Goal: Task Accomplishment & Management: Manage account settings

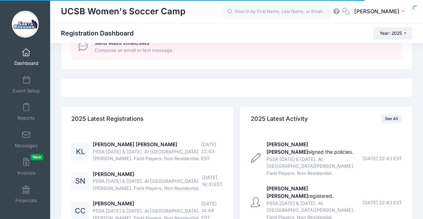
scroll to position [493, 0]
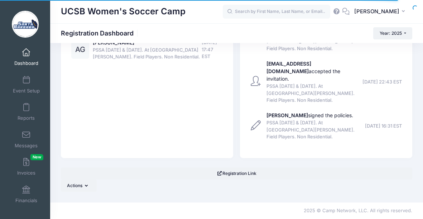
select select
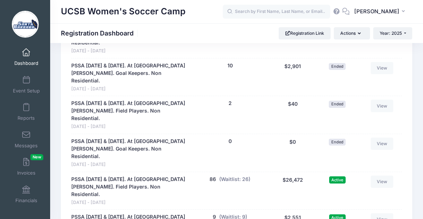
scroll to position [666, 0]
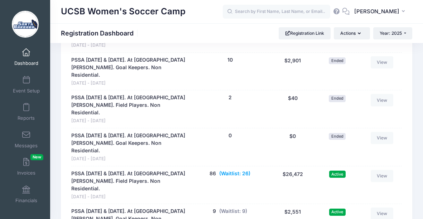
click at [236, 170] on button "(Waitlist: 26)" at bounding box center [234, 174] width 31 height 8
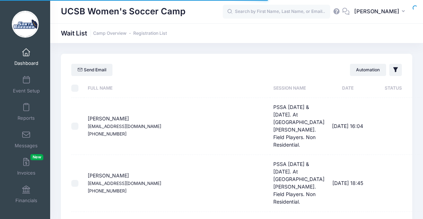
select select "50"
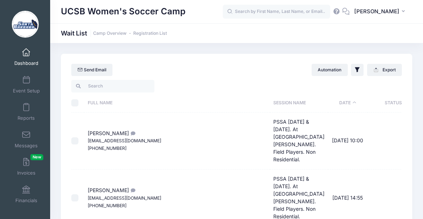
click at [26, 53] on span at bounding box center [26, 53] width 0 height 8
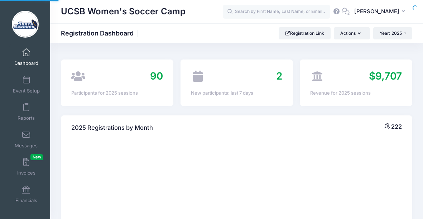
select select
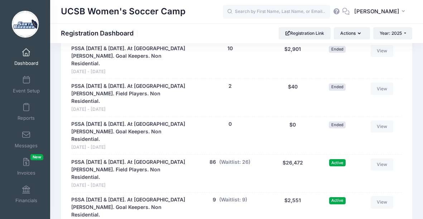
scroll to position [677, 0]
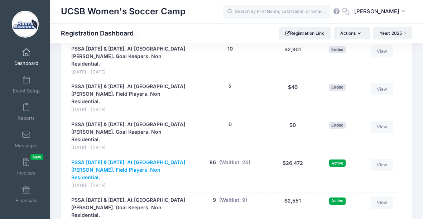
click at [142, 159] on link "PSSA [DATE] & [DATE]. At [GEOGRAPHIC_DATA][PERSON_NAME]. Field Players. Non Res…" at bounding box center [128, 170] width 115 height 23
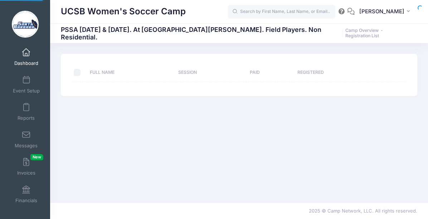
select select "10"
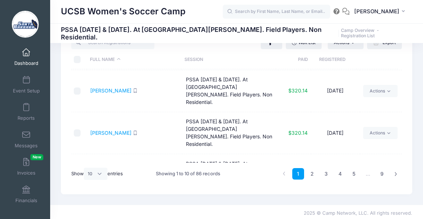
scroll to position [29, 0]
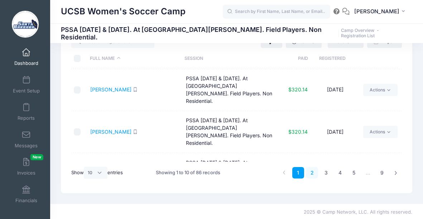
click at [314, 173] on link "2" at bounding box center [312, 173] width 12 height 12
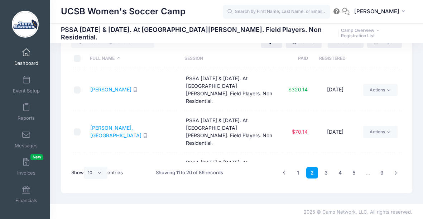
scroll to position [251, 0]
click at [325, 172] on link "3" at bounding box center [326, 173] width 12 height 12
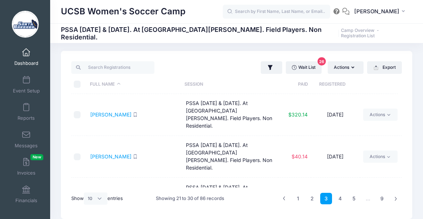
scroll to position [2, 0]
click at [341, 199] on link "4" at bounding box center [340, 199] width 12 height 12
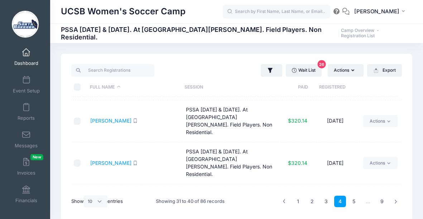
scroll to position [251, 0]
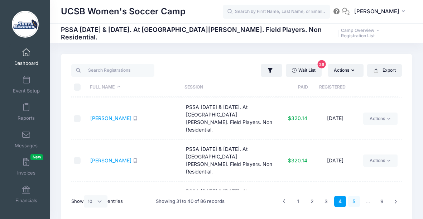
click at [353, 199] on link "5" at bounding box center [354, 202] width 12 height 12
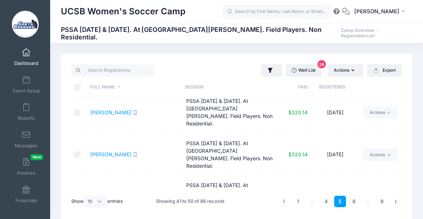
scroll to position [0, 0]
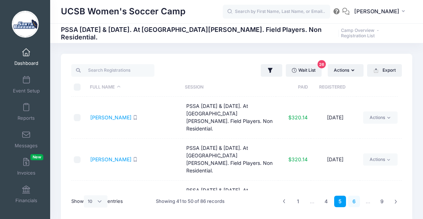
click at [355, 201] on link "6" at bounding box center [354, 202] width 12 height 12
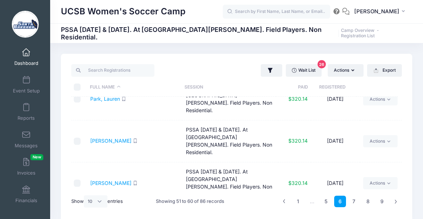
scroll to position [251, 0]
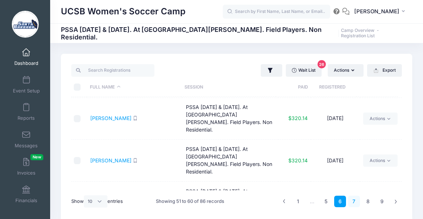
click at [353, 201] on link "7" at bounding box center [354, 202] width 12 height 12
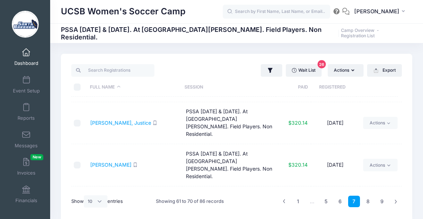
scroll to position [0, 0]
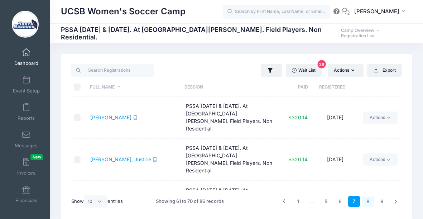
click at [366, 200] on link "8" at bounding box center [368, 202] width 12 height 12
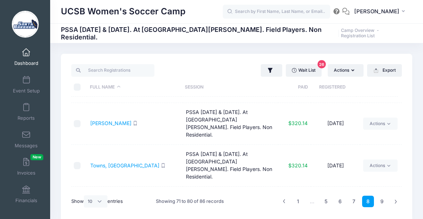
scroll to position [251, 0]
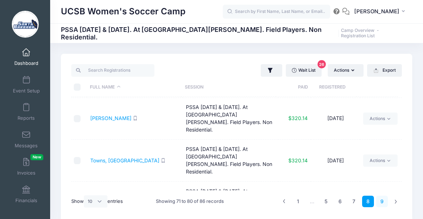
click at [383, 202] on link "9" at bounding box center [382, 202] width 12 height 12
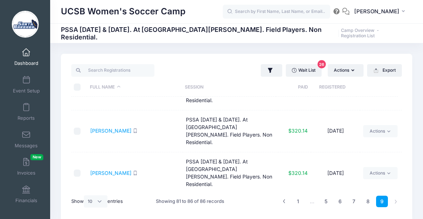
scroll to position [30, 0]
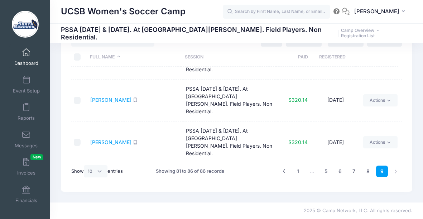
click at [26, 54] on span at bounding box center [26, 53] width 0 height 8
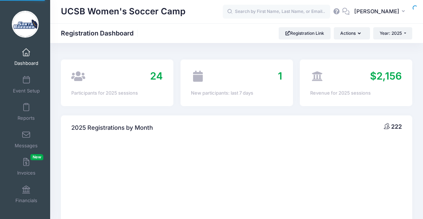
select select
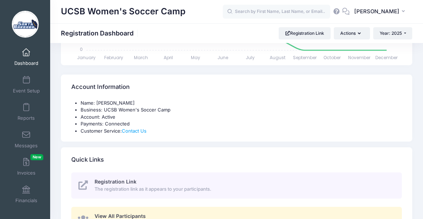
scroll to position [200, 0]
